Goal: Information Seeking & Learning: Learn about a topic

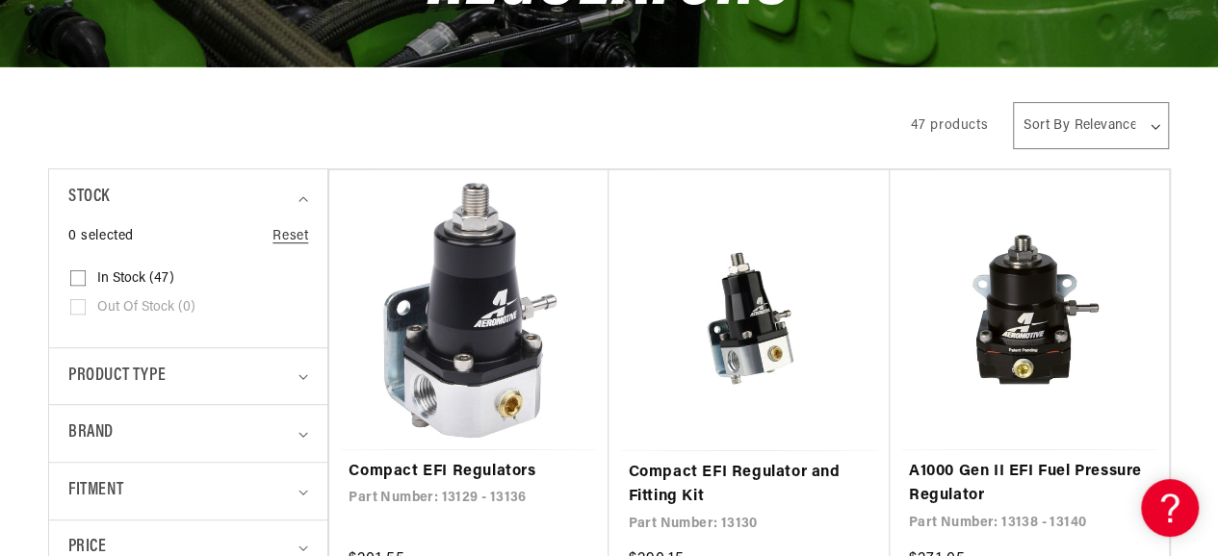
scroll to position [397, 0]
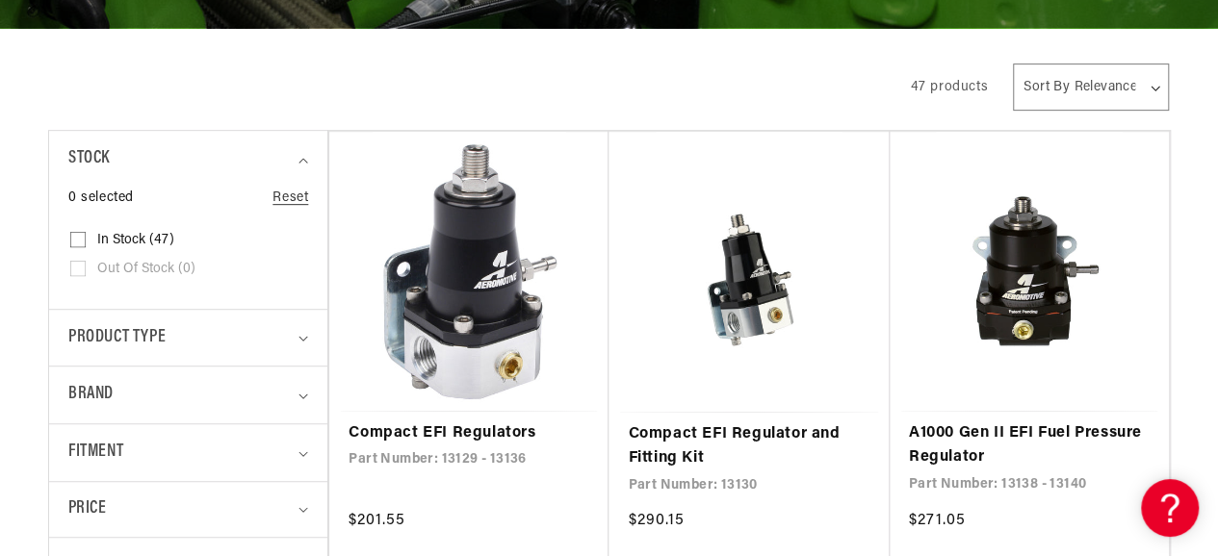
click at [1080, 80] on select "Sort By Relevance Sort By Price, Low to High Sort By Price, High to Low" at bounding box center [1091, 87] width 156 height 47
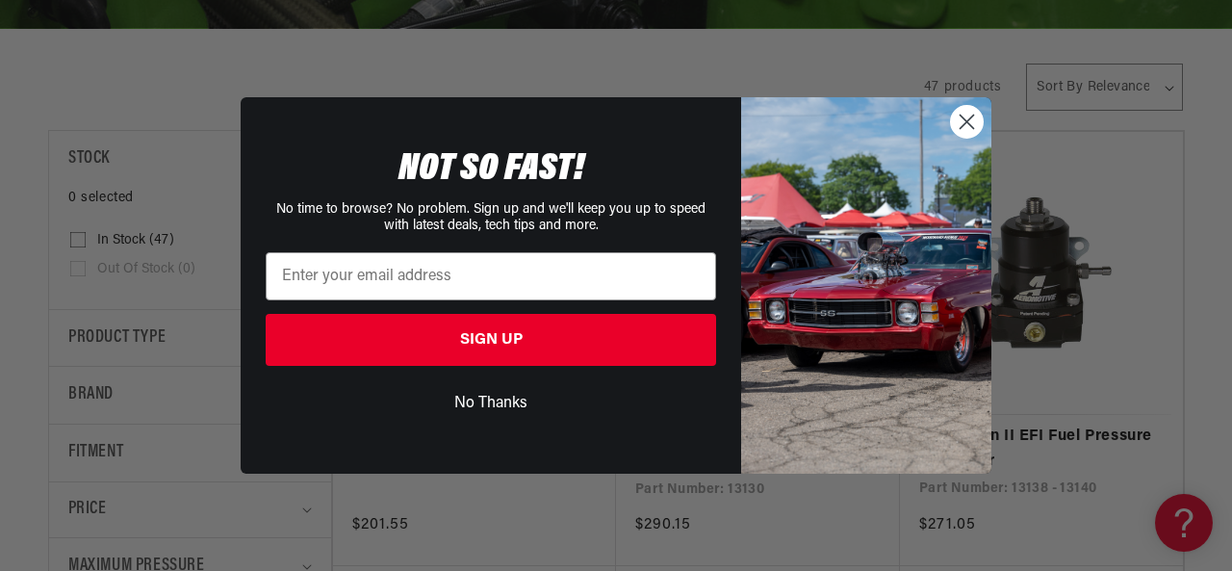
click at [963, 114] on circle "Close dialog" at bounding box center [967, 122] width 32 height 32
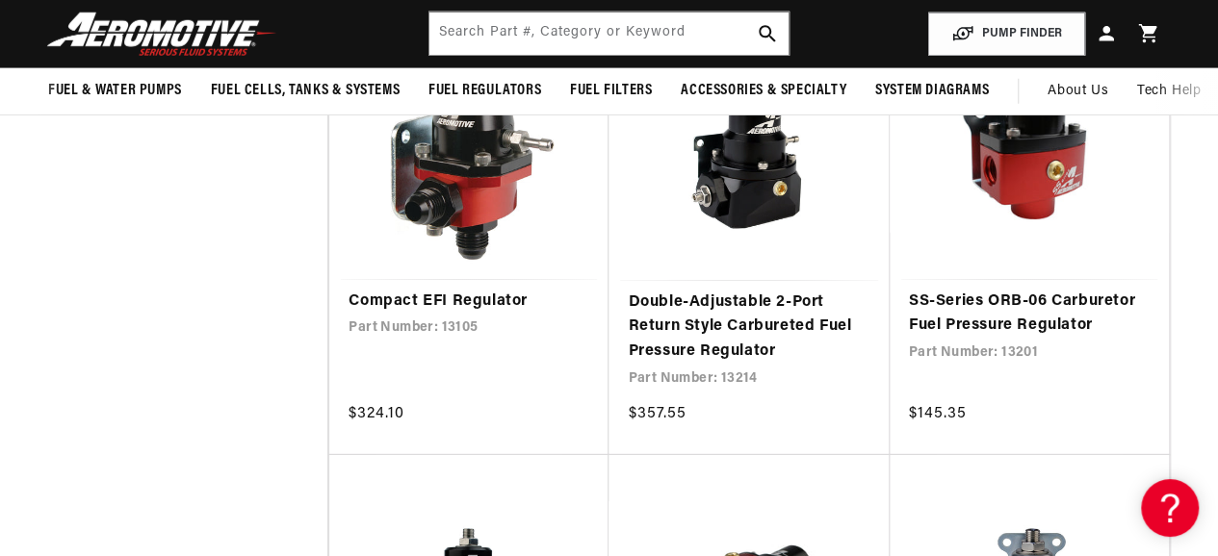
scroll to position [2654, 0]
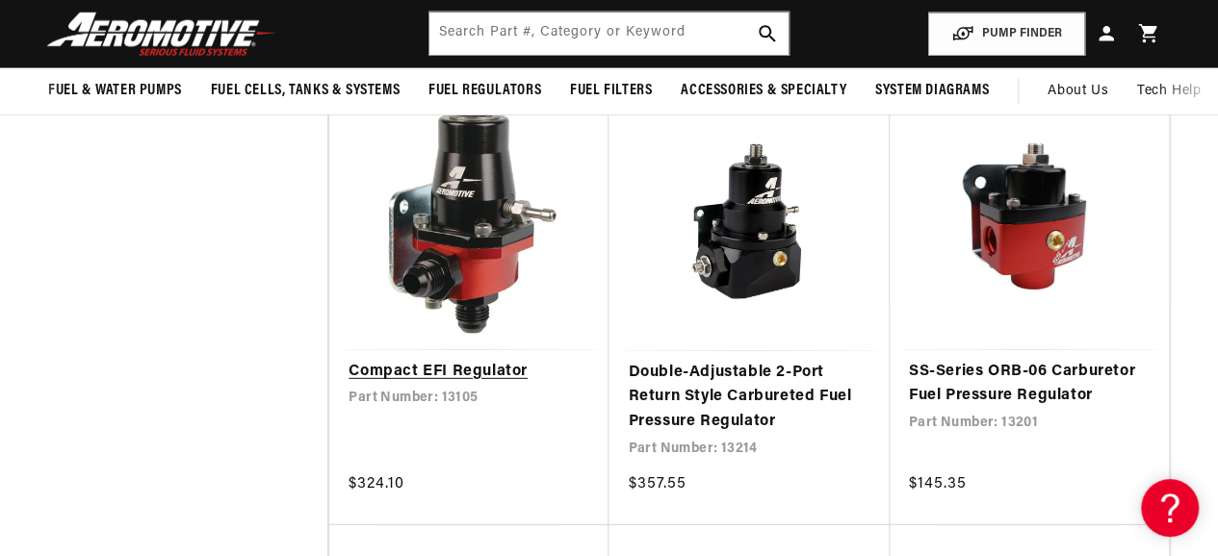
click at [435, 363] on link "Compact EFI Regulator" at bounding box center [468, 372] width 241 height 25
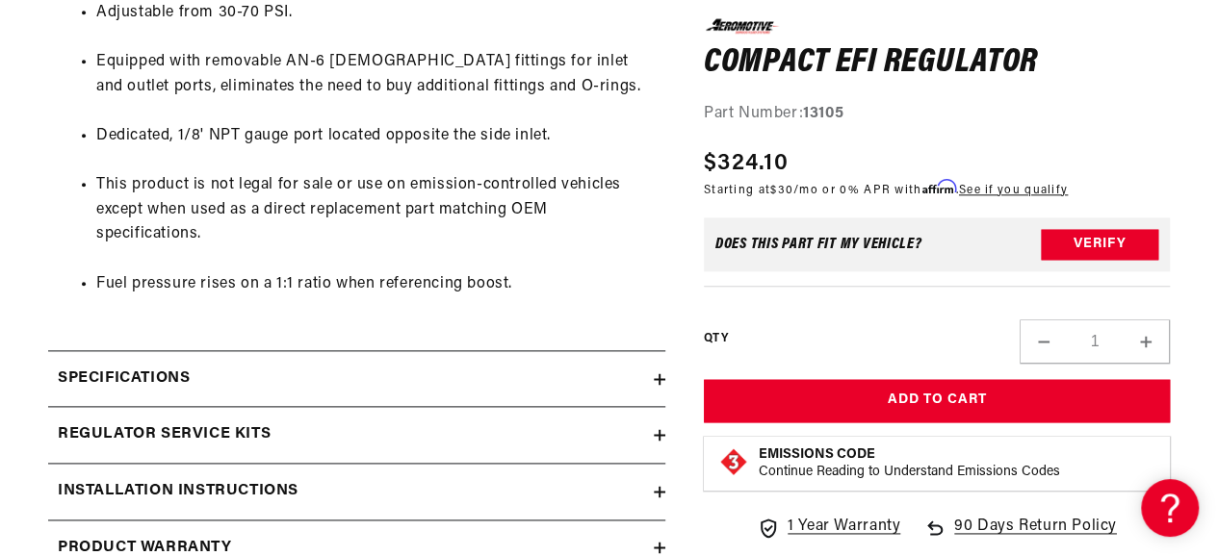
scroll to position [1078, 0]
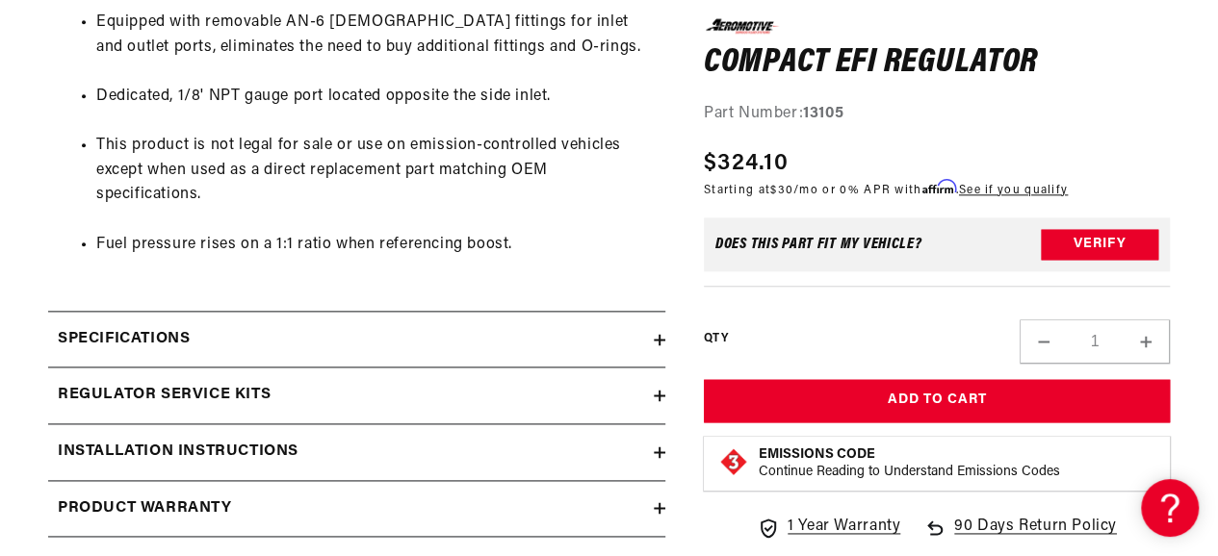
click at [208, 389] on h2 "Regulator Service Kits" at bounding box center [164, 395] width 213 height 25
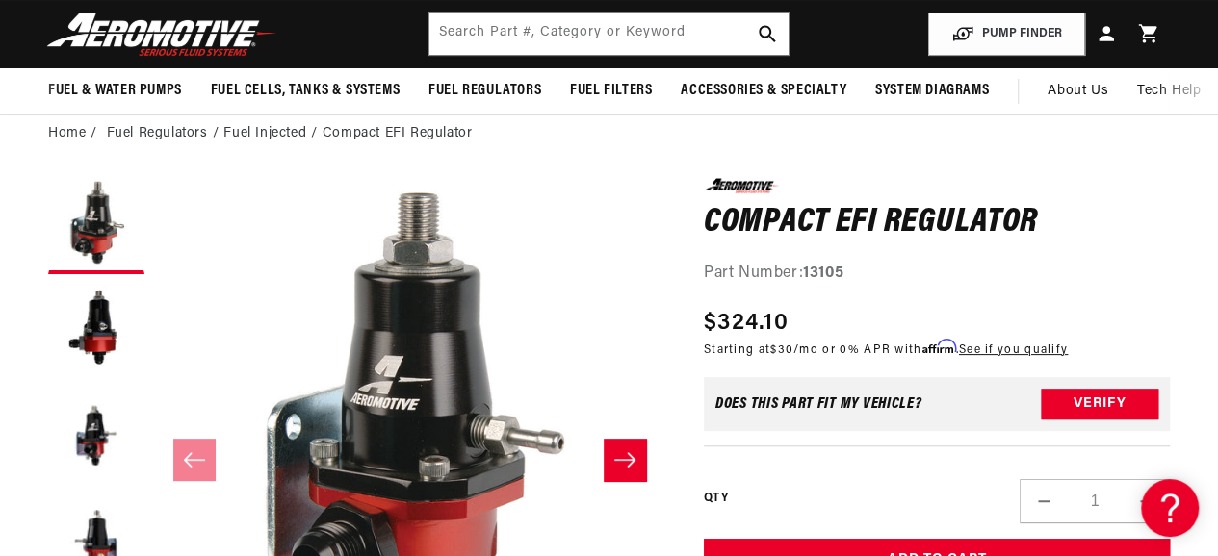
scroll to position [77, 0]
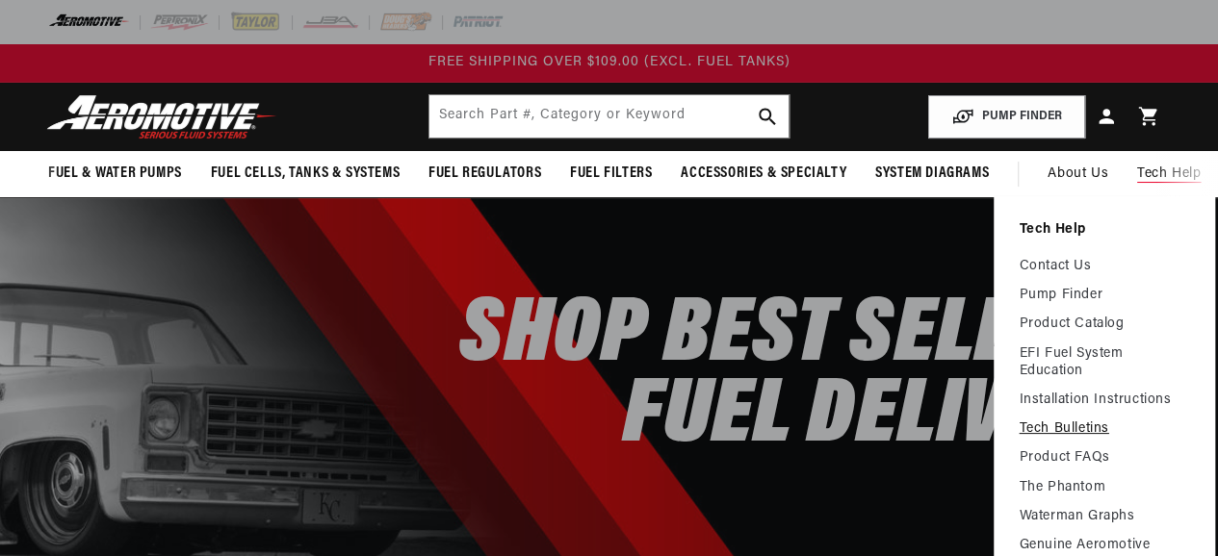
click at [1074, 423] on link "Tech Bulletins" at bounding box center [1103, 429] width 171 height 17
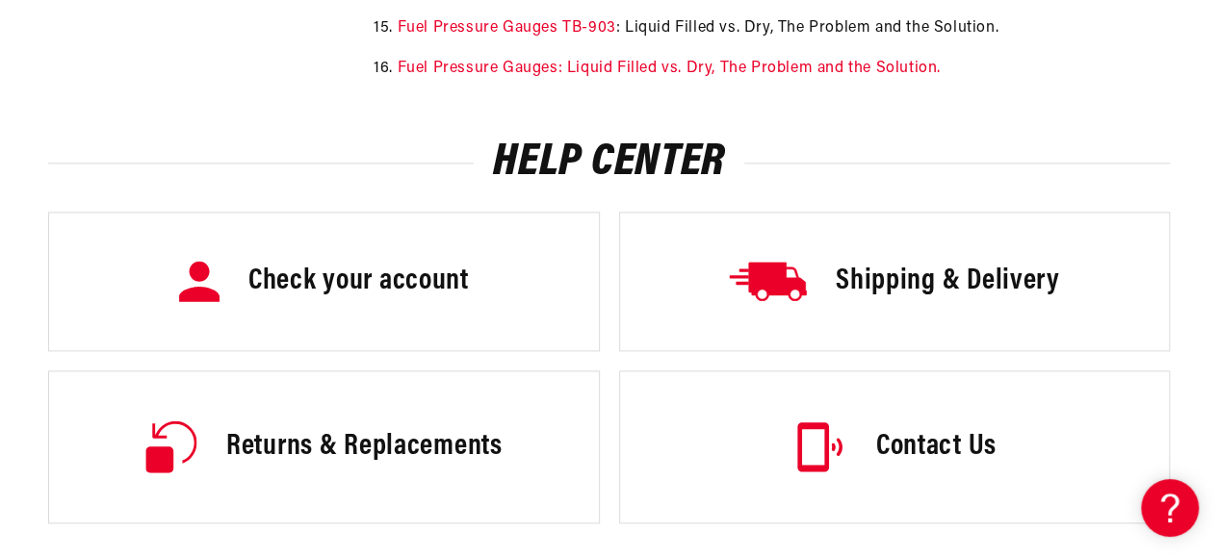
scroll to position [1077, 0]
